Goal: Information Seeking & Learning: Learn about a topic

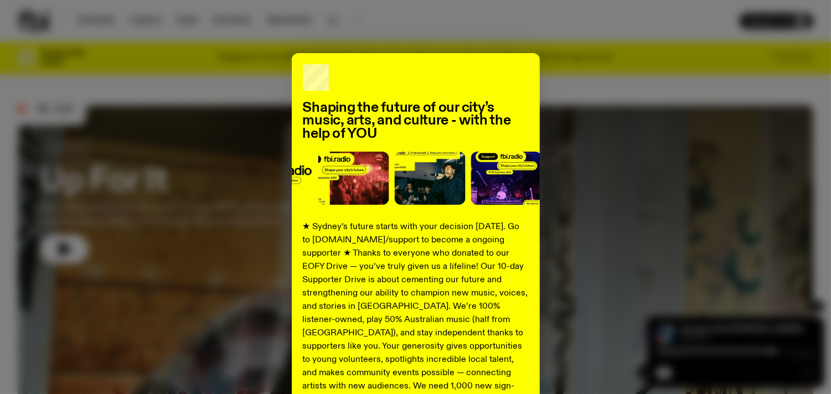
click at [429, 120] on h2 "Shaping the future of our city’s music, arts, and culture - with the help of YOU" at bounding box center [416, 121] width 226 height 39
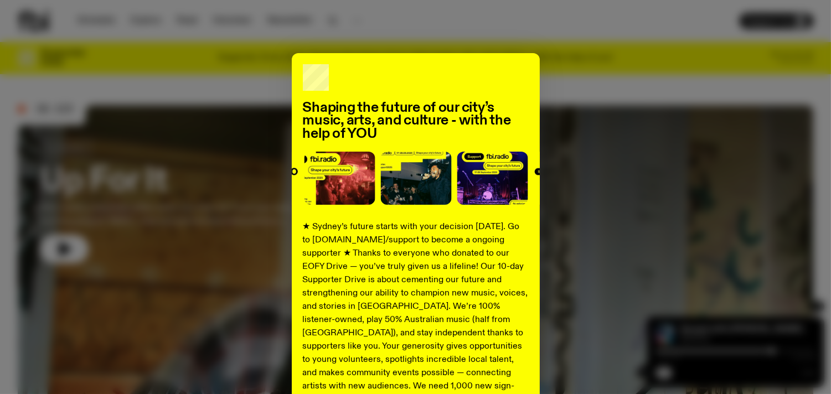
drag, startPoint x: 341, startPoint y: 78, endPoint x: 244, endPoint y: 10, distance: 118.4
click at [244, 10] on div "Shaping the future of our city’s music, arts, and culture - with the help of YO…" at bounding box center [415, 197] width 831 height 394
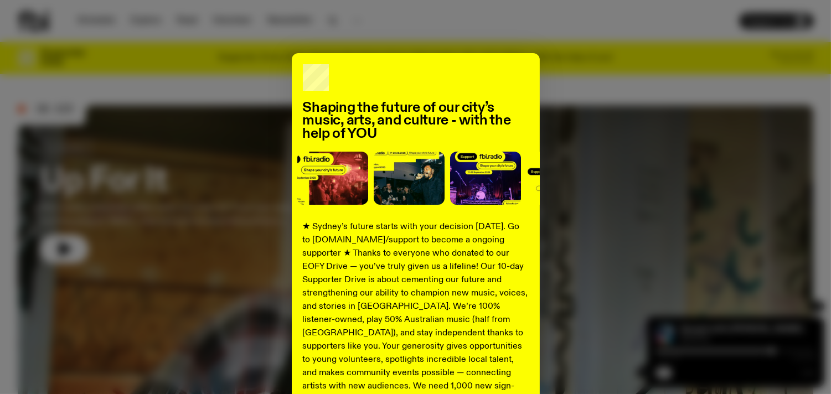
click at [309, 20] on div "Shaping the future of our city’s music, arts, and culture - with the help of YO…" at bounding box center [415, 197] width 831 height 394
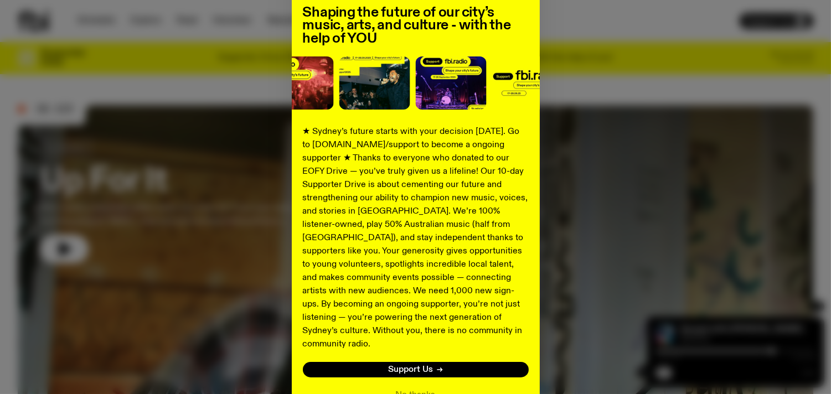
scroll to position [101, 0]
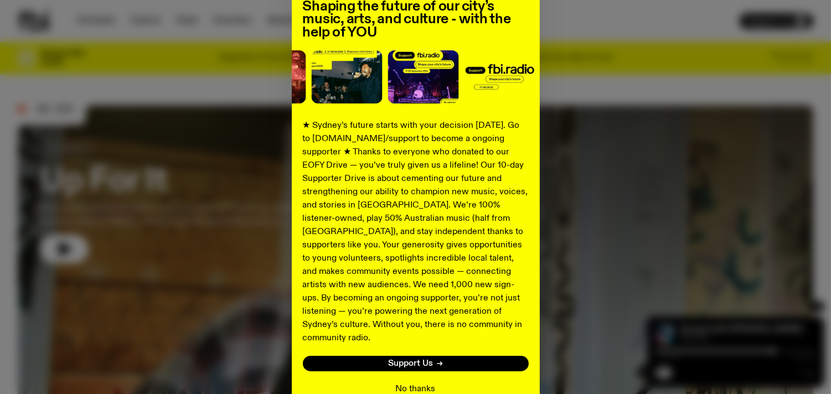
click at [408, 383] on button "No thanks" at bounding box center [416, 389] width 40 height 13
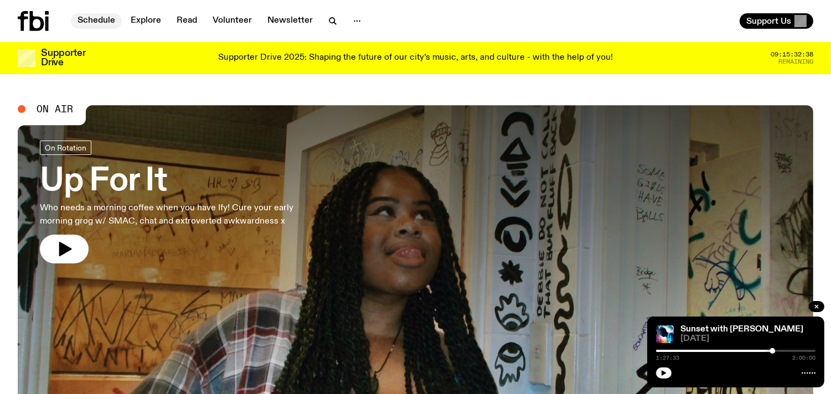
click at [95, 20] on link "Schedule" at bounding box center [96, 21] width 51 height 16
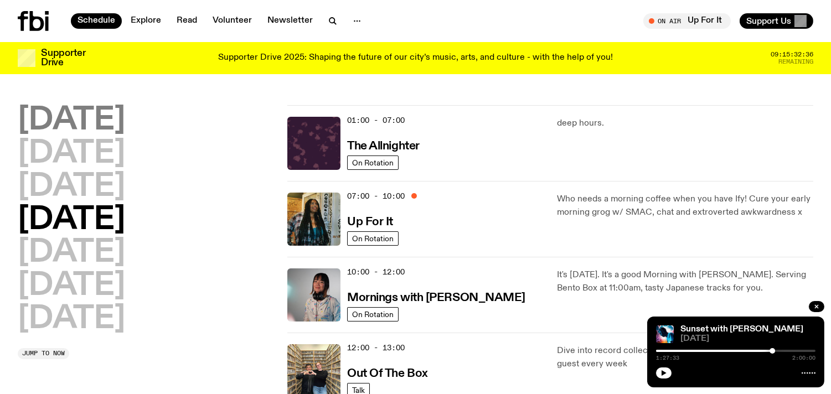
click at [70, 112] on h2 "[DATE]" at bounding box center [71, 120] width 107 height 31
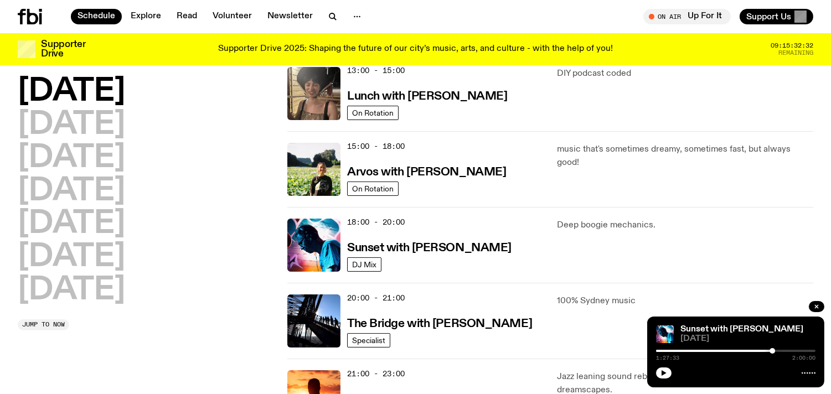
scroll to position [347, 0]
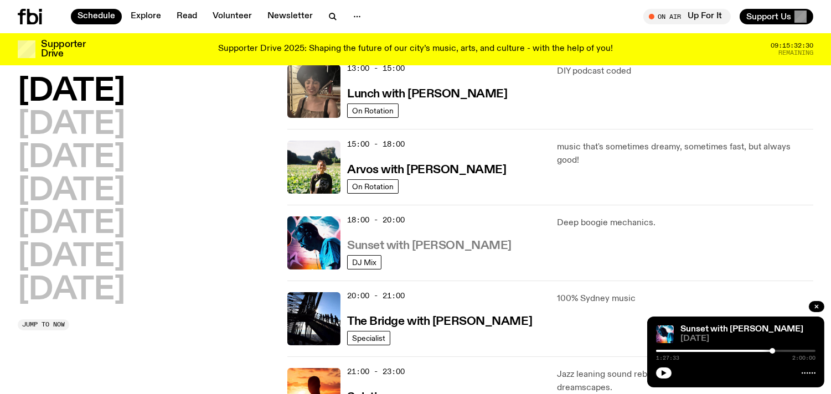
click at [390, 246] on h3 "Sunset with [PERSON_NAME]" at bounding box center [429, 246] width 164 height 12
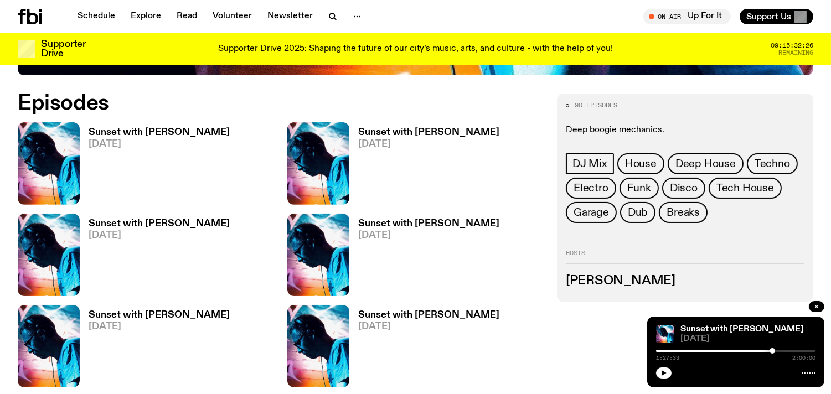
scroll to position [652, 0]
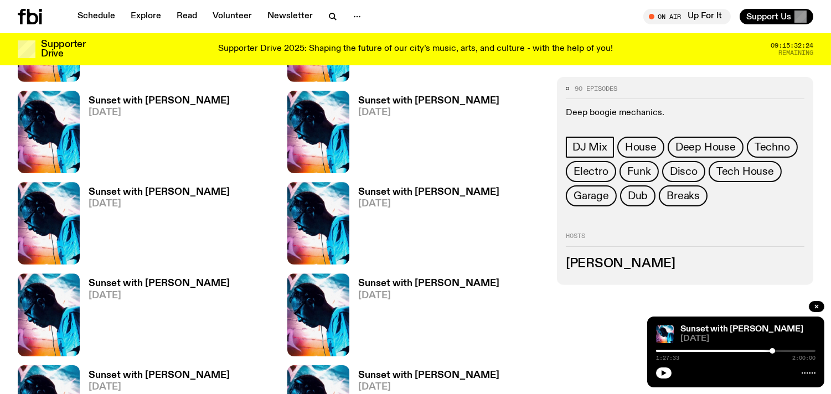
click at [173, 276] on div "Sunset with [PERSON_NAME] [DATE]" at bounding box center [155, 315] width 150 height 83
click at [167, 280] on h3 "Sunset with [PERSON_NAME]" at bounding box center [159, 283] width 141 height 9
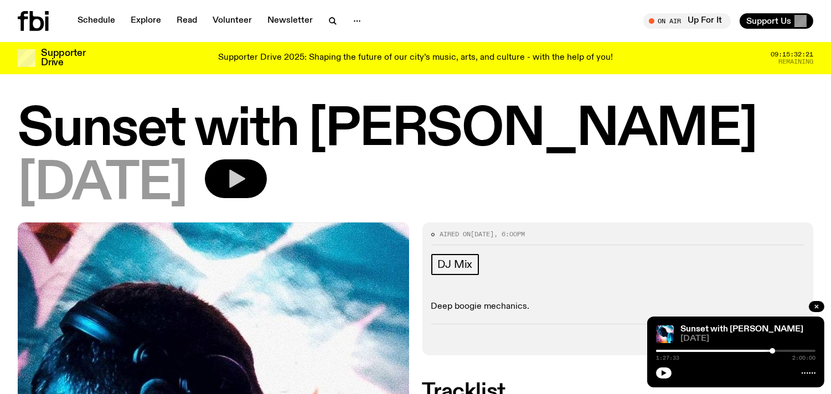
click at [245, 174] on icon "button" at bounding box center [237, 179] width 16 height 18
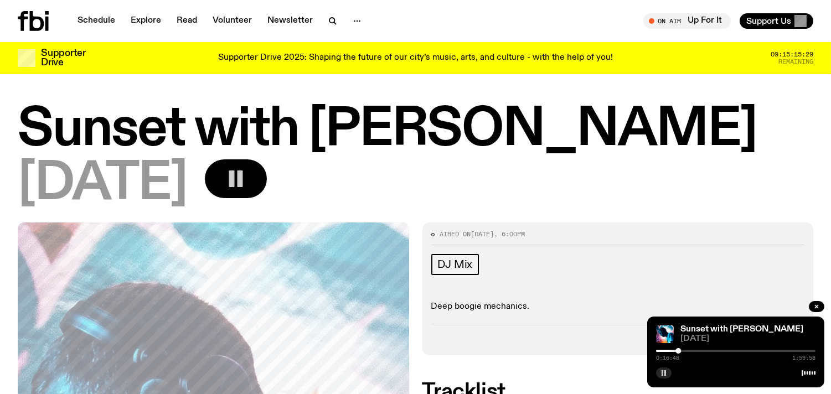
click at [662, 374] on rect "button" at bounding box center [663, 373] width 2 height 6
